Goal: Task Accomplishment & Management: Manage account settings

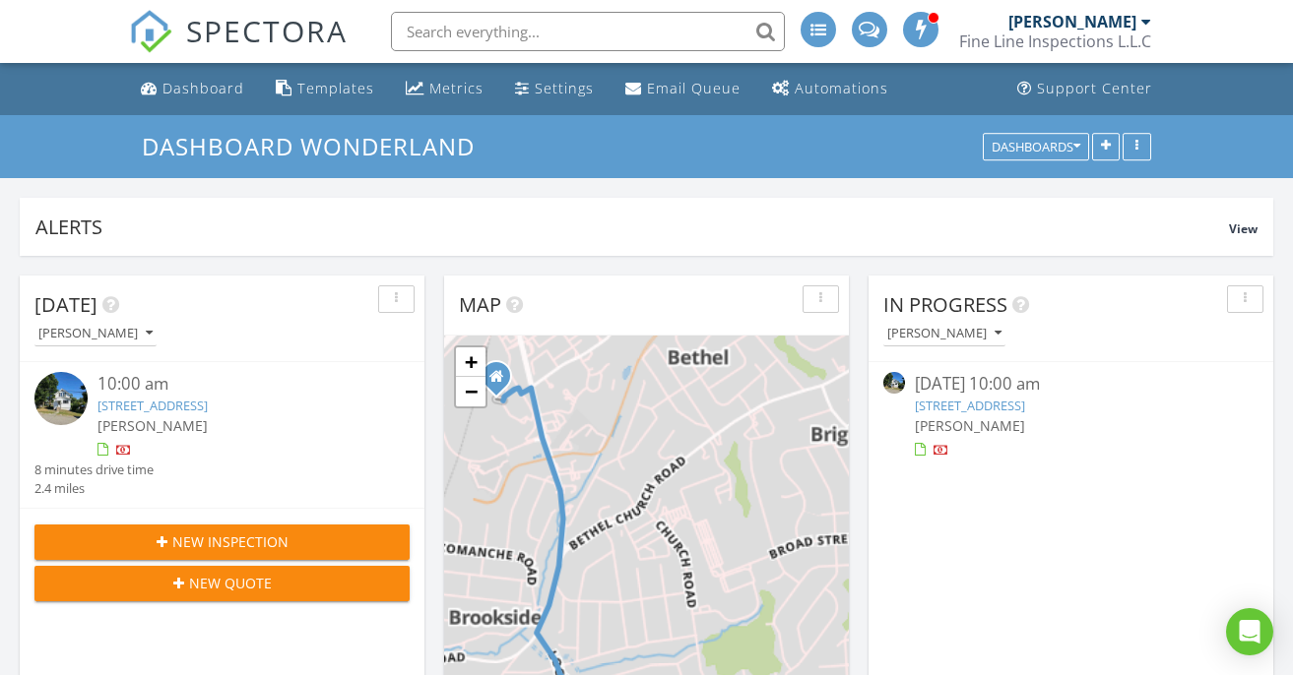
click at [959, 402] on link "2828 Oak St, Bethel Park, PA 15102" at bounding box center [970, 406] width 110 height 18
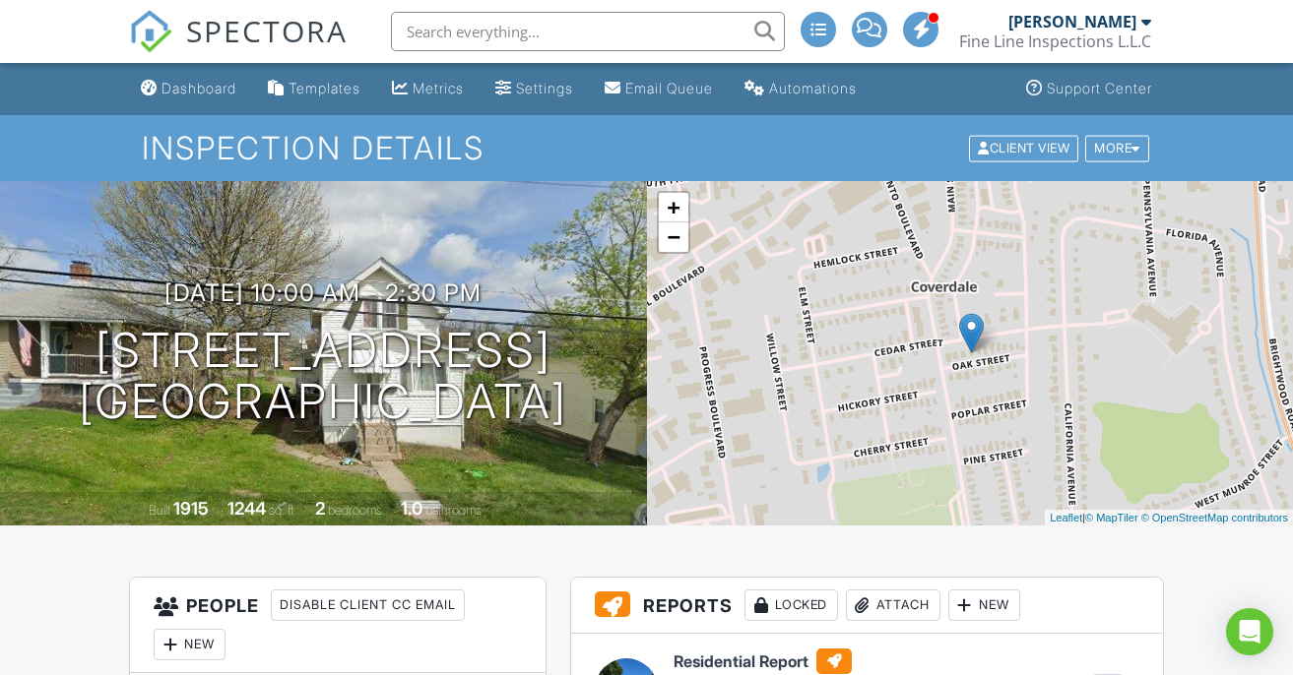
scroll to position [374, 0]
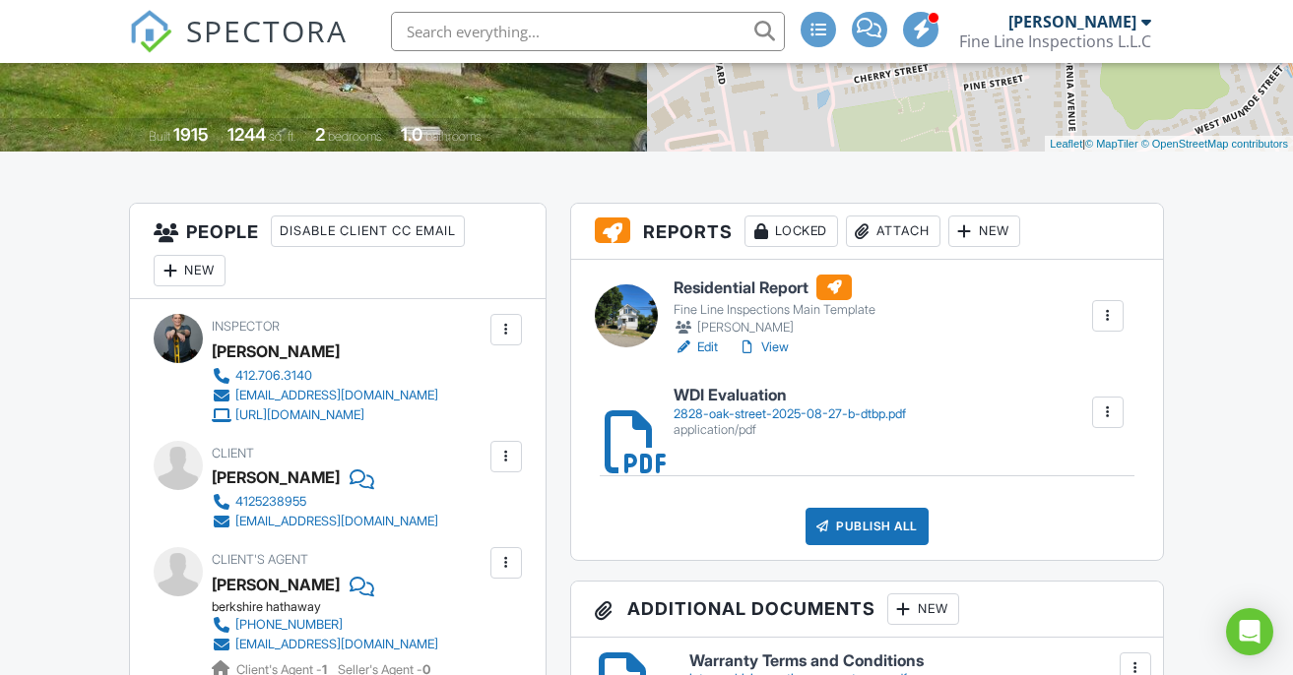
click at [780, 347] on link "View" at bounding box center [762, 348] width 51 height 20
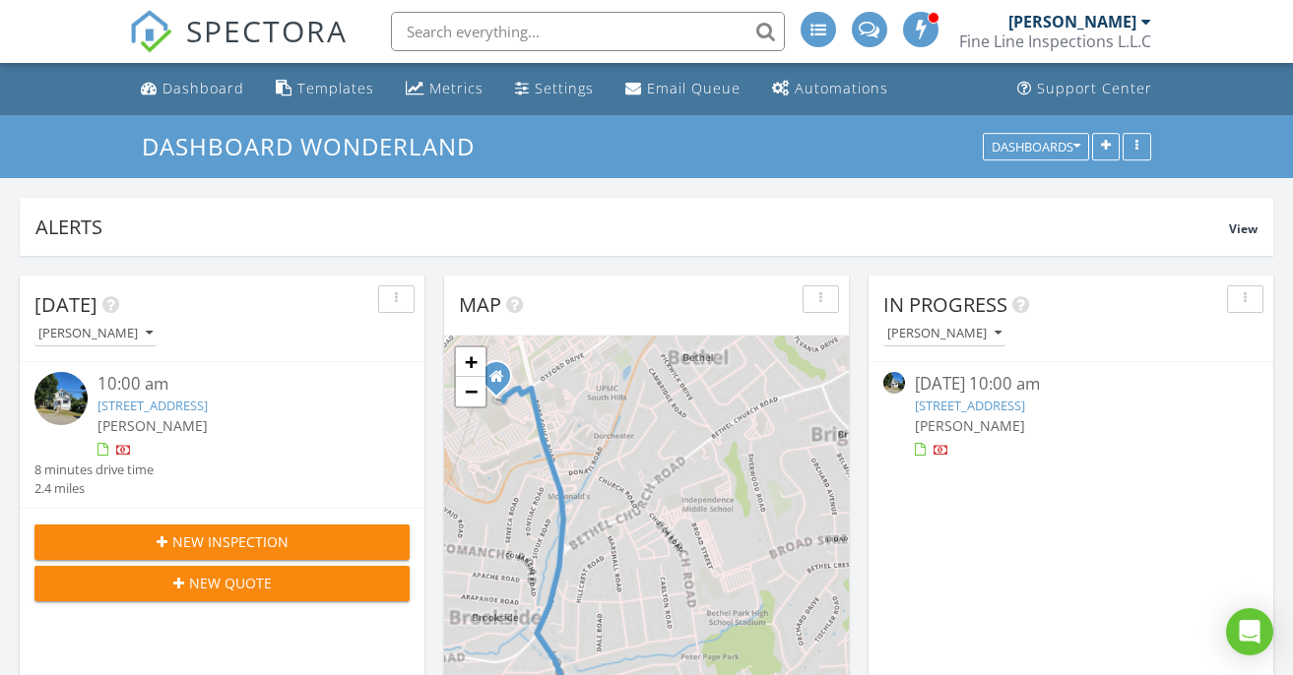
scroll to position [423, 405]
click at [208, 406] on link "2828 Oak St, Bethel Park, PA 15102" at bounding box center [152, 406] width 110 height 18
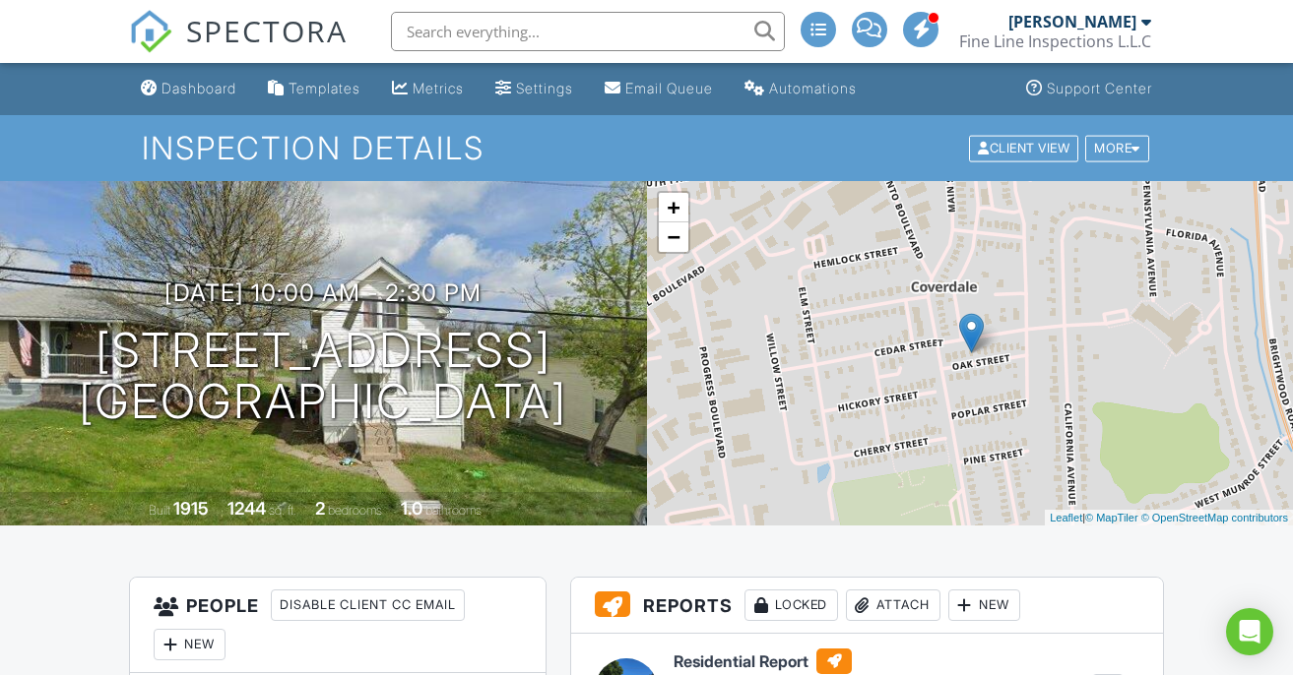
scroll to position [11, 0]
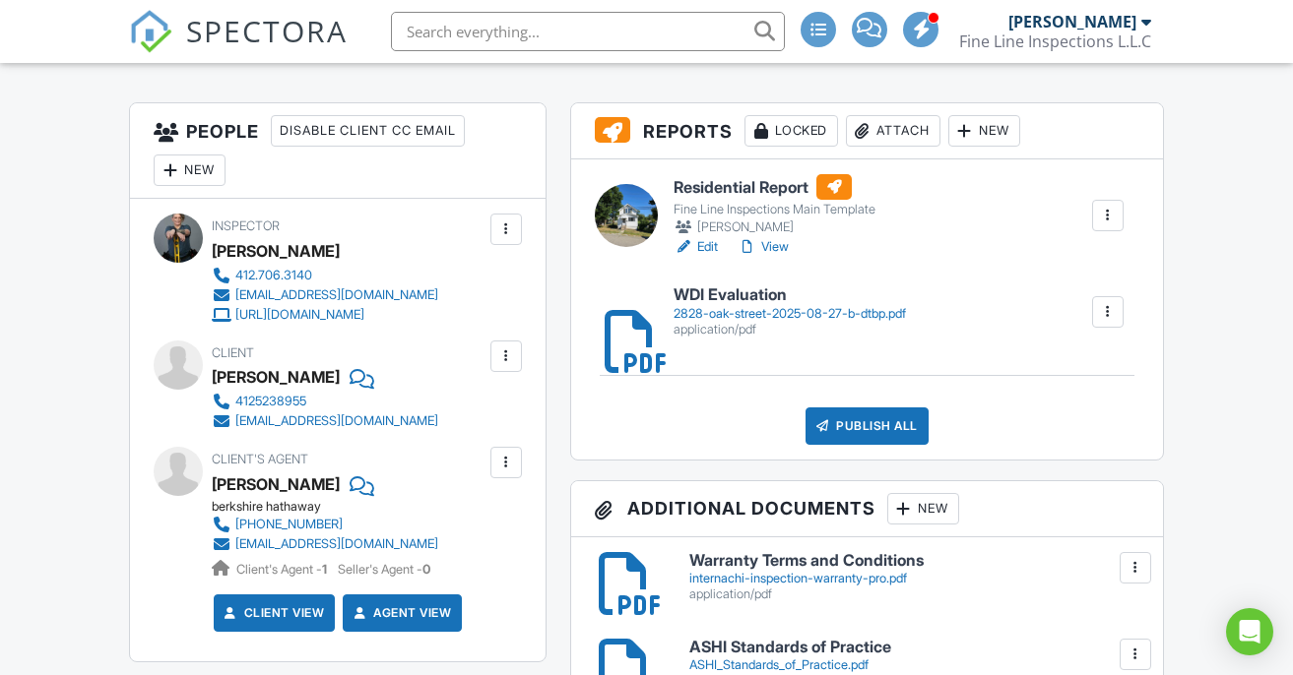
scroll to position [555, 0]
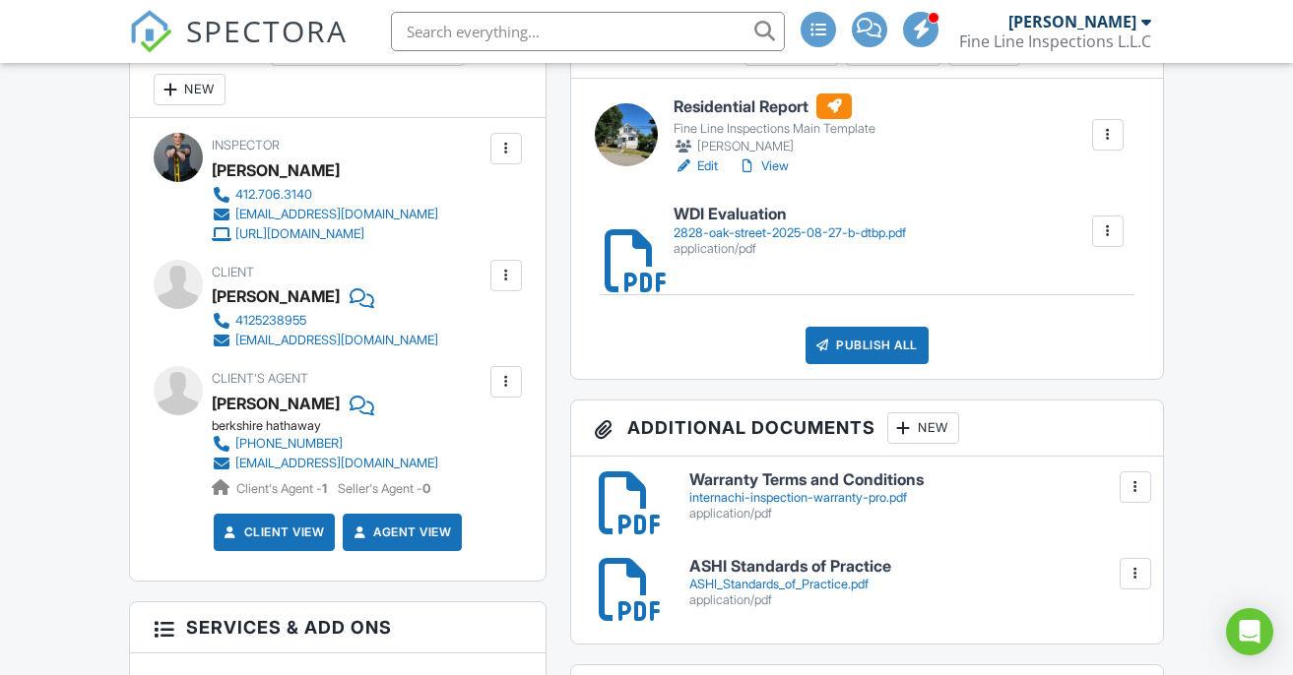
click at [707, 167] on link "Edit" at bounding box center [695, 167] width 44 height 20
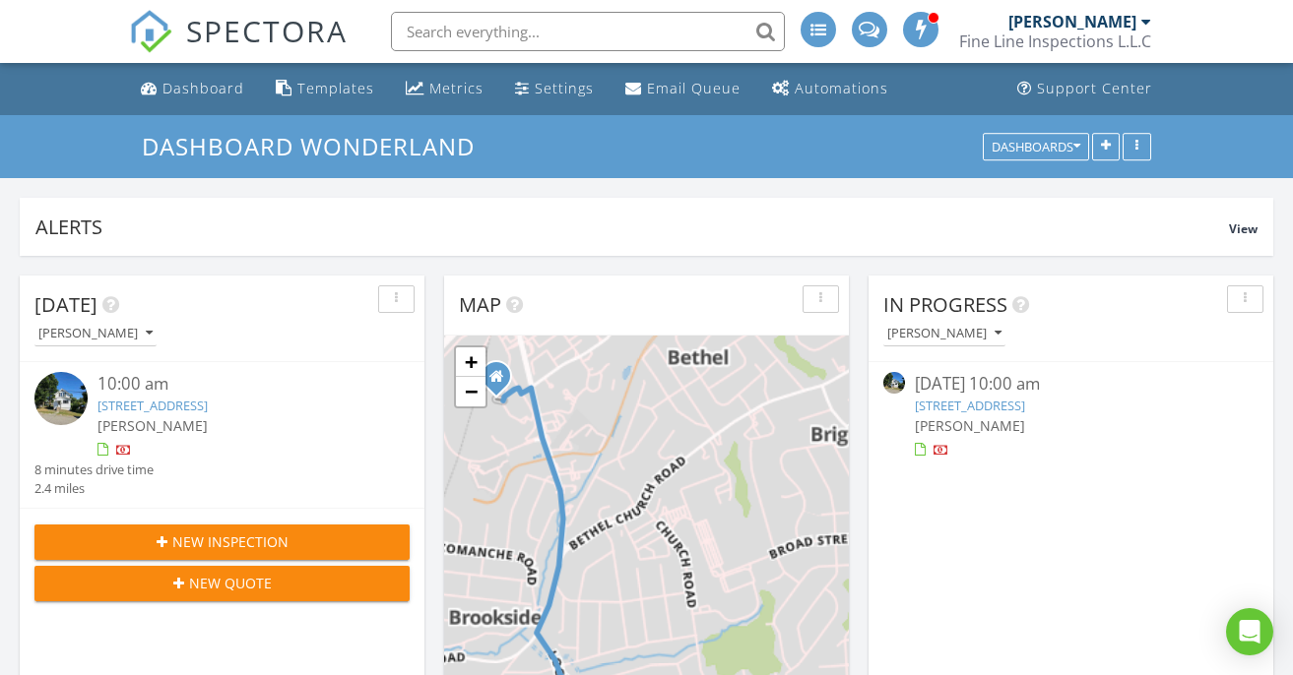
scroll to position [2236, 1294]
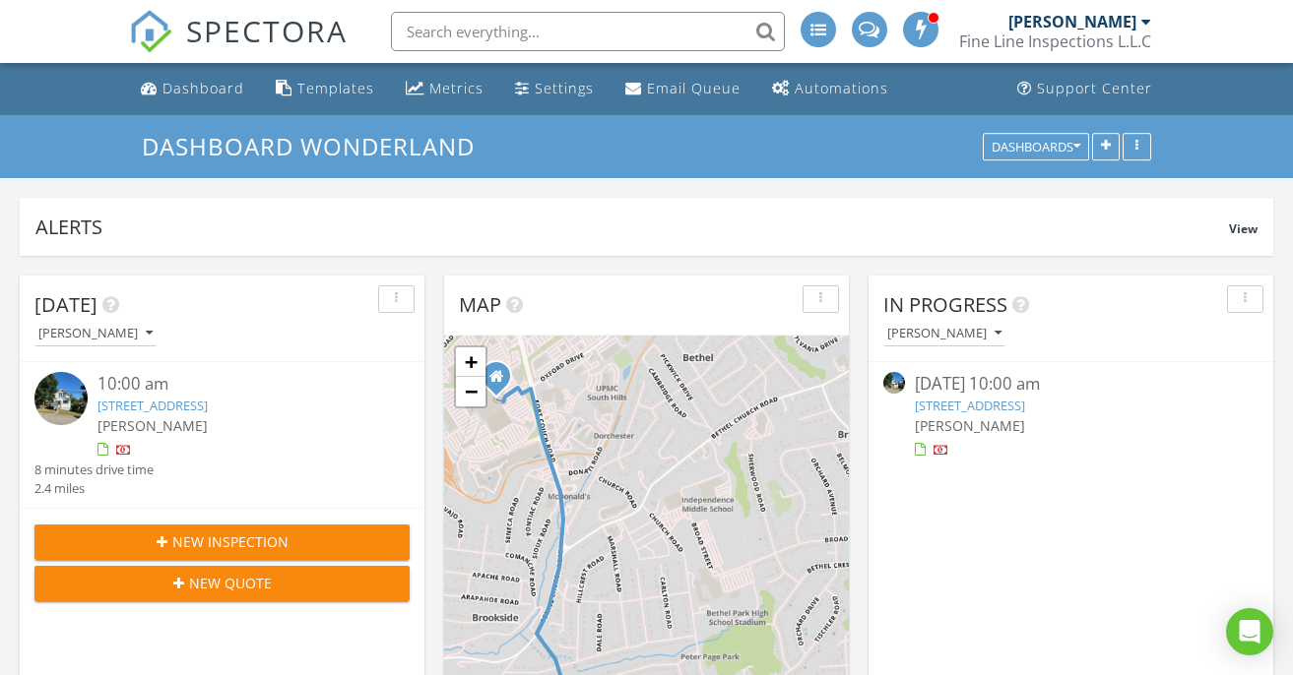
click at [1005, 413] on link "2828 Oak St, Bethel Park, PA 15102" at bounding box center [970, 406] width 110 height 18
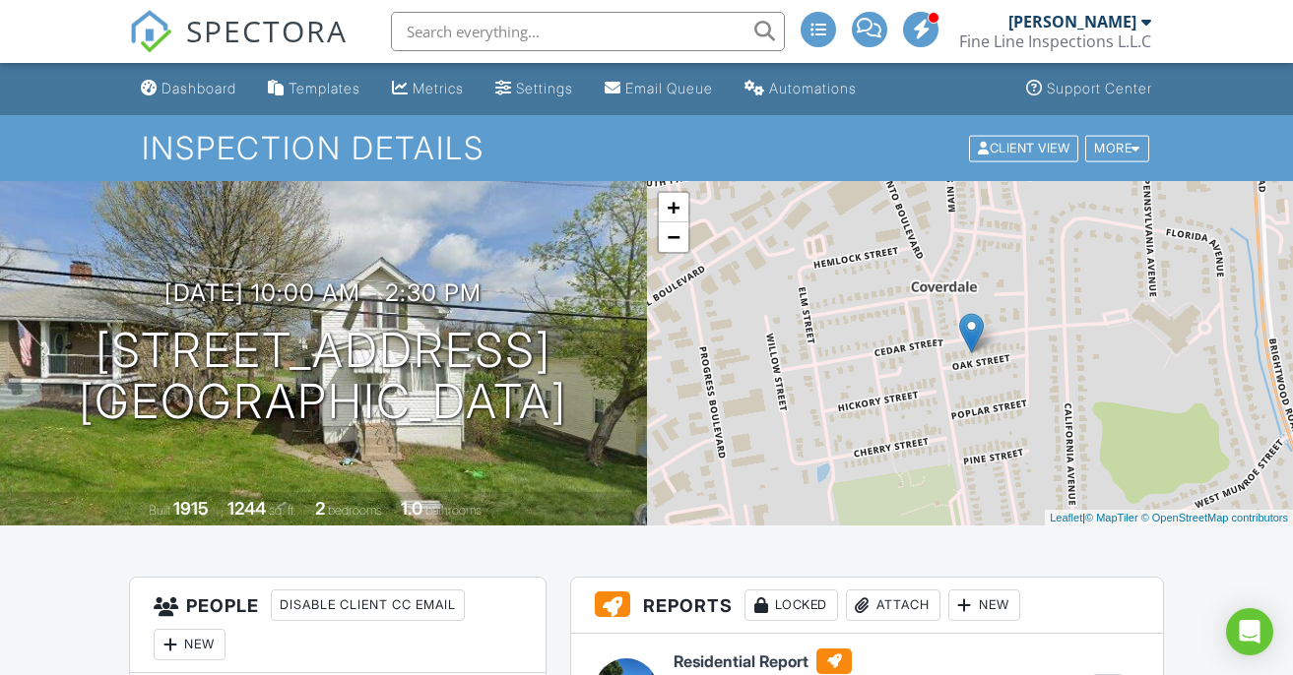
click at [247, 34] on span "SPECTORA" at bounding box center [266, 30] width 161 height 41
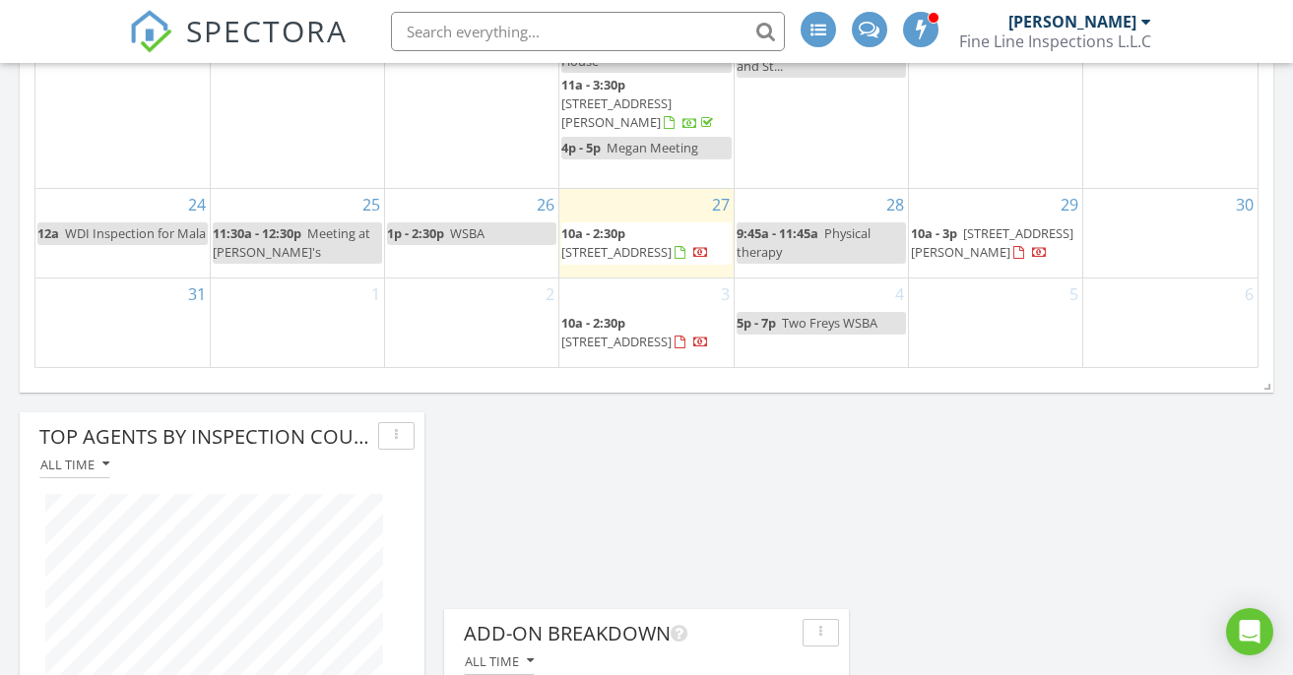
scroll to position [1435, 0]
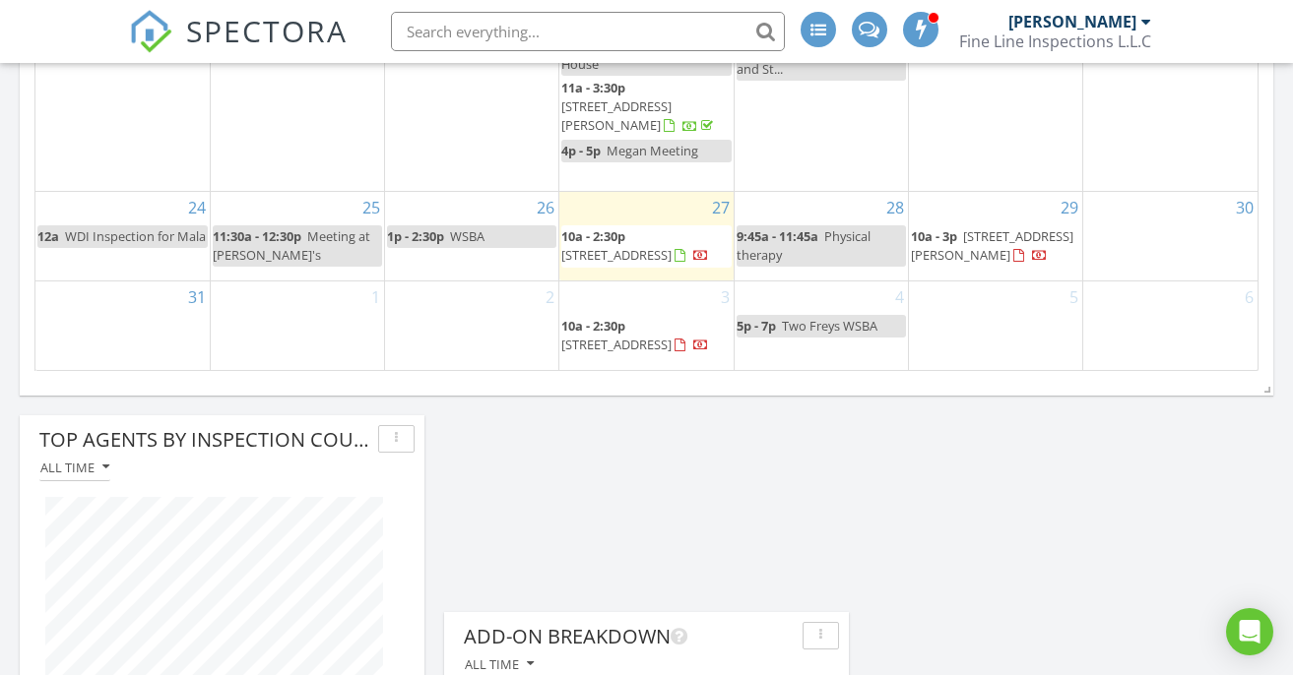
click at [966, 239] on span "50 Alexander Pl, Pittsburgh 15243" at bounding box center [992, 245] width 162 height 36
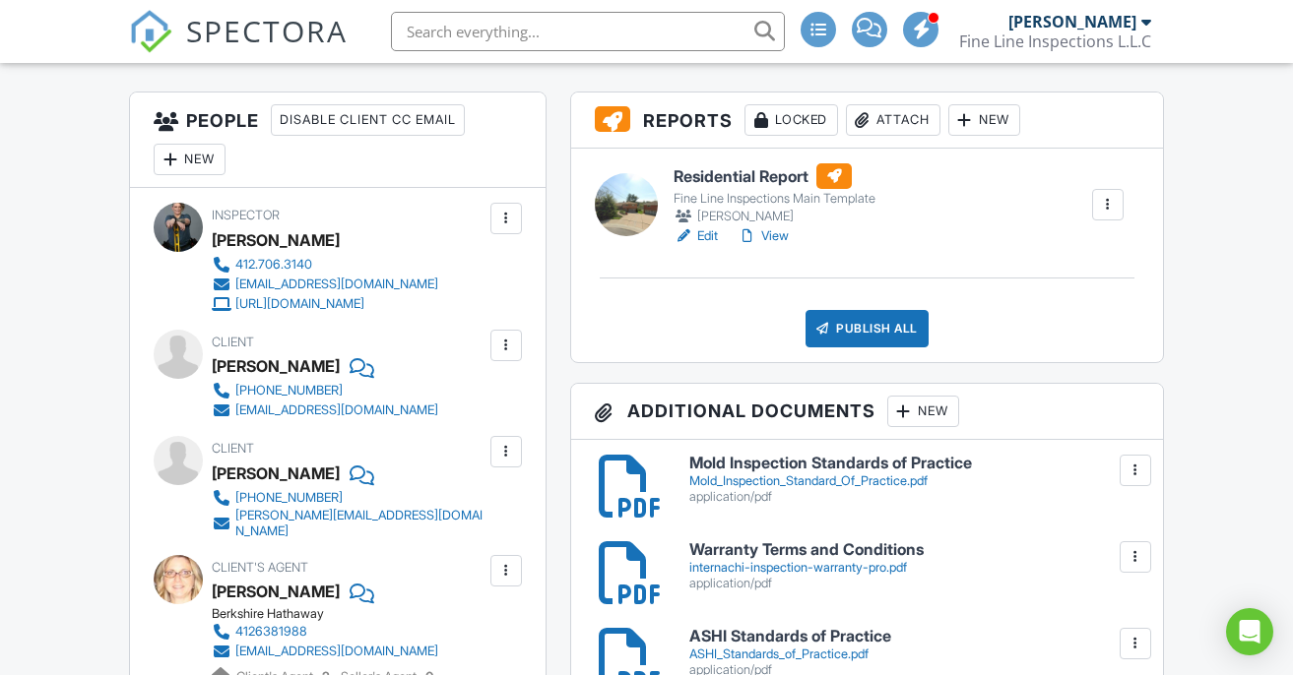
scroll to position [474, 0]
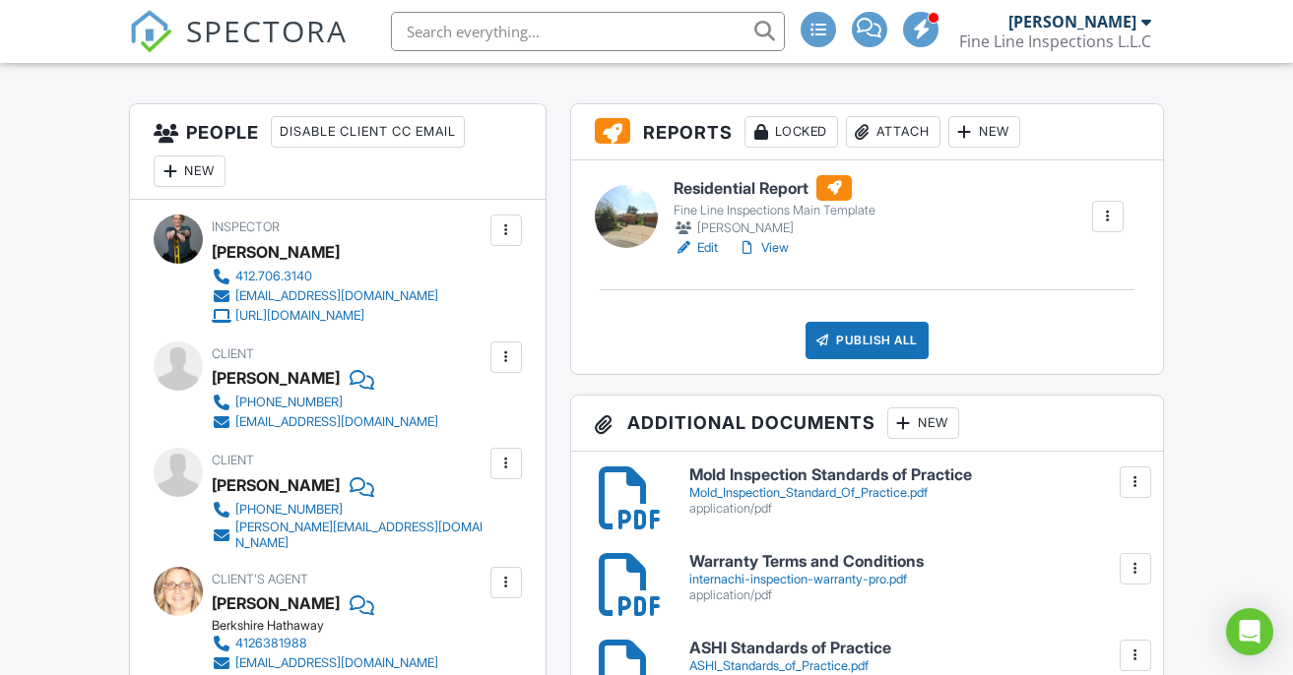
click at [1133, 480] on div at bounding box center [1135, 483] width 20 height 20
click at [1113, 574] on link "Delete" at bounding box center [1094, 569] width 73 height 22
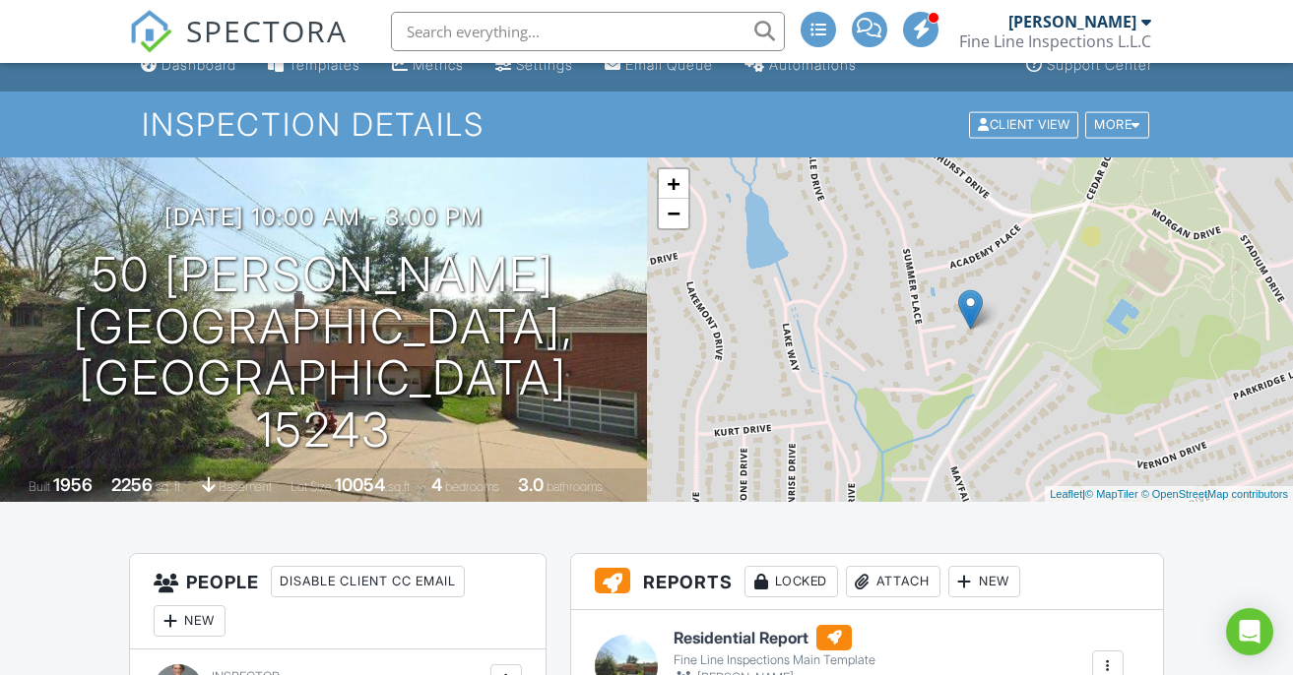
scroll to position [29, 0]
